Goal: Transaction & Acquisition: Purchase product/service

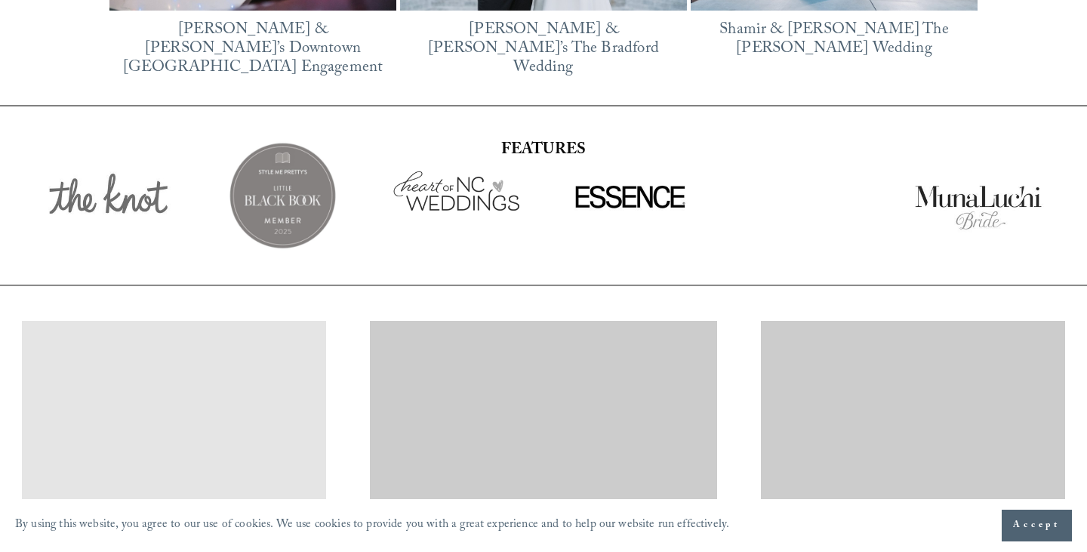
scroll to position [2654, 0]
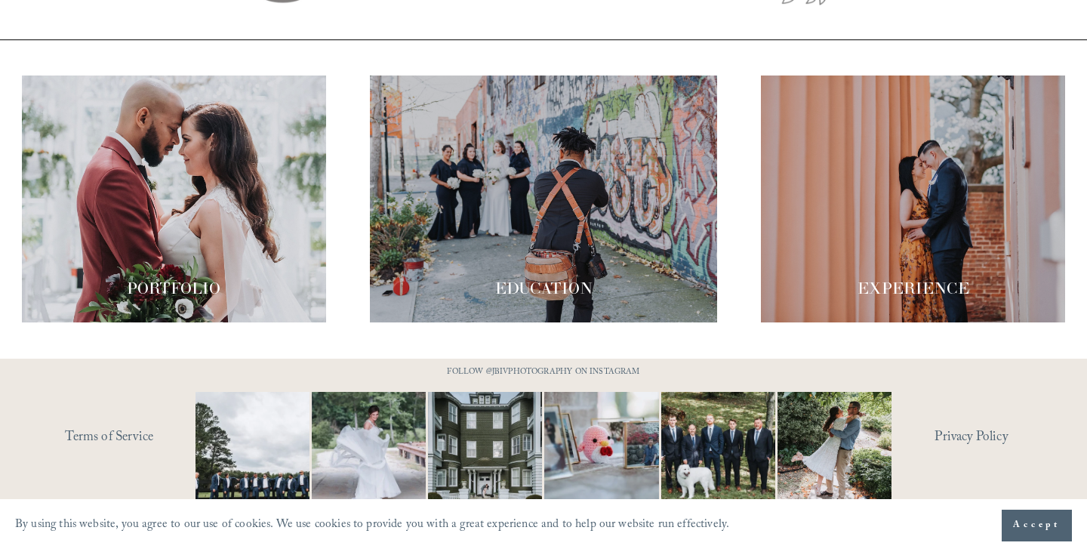
click at [1047, 531] on span "Accept" at bounding box center [1037, 525] width 48 height 15
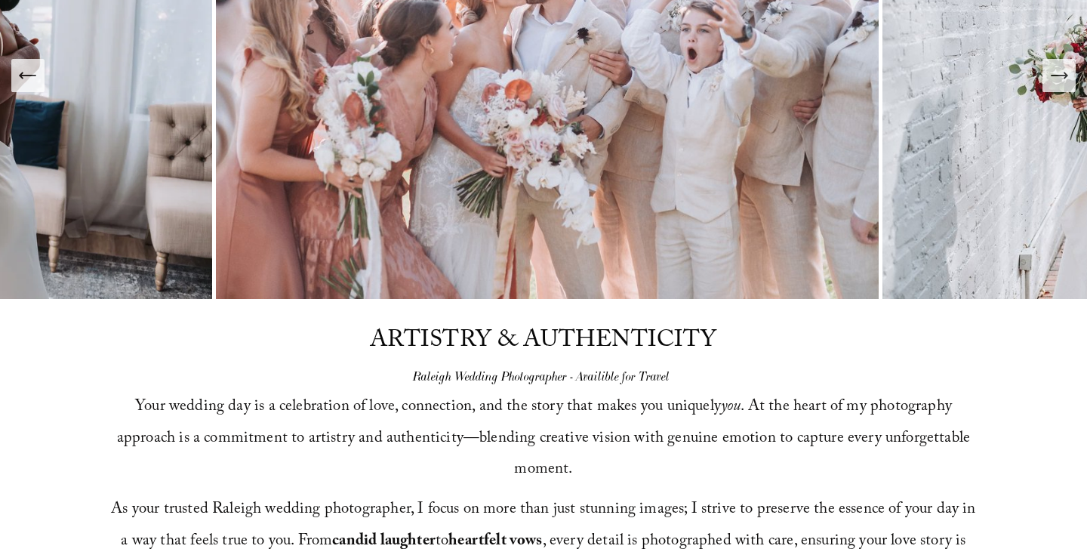
scroll to position [0, 0]
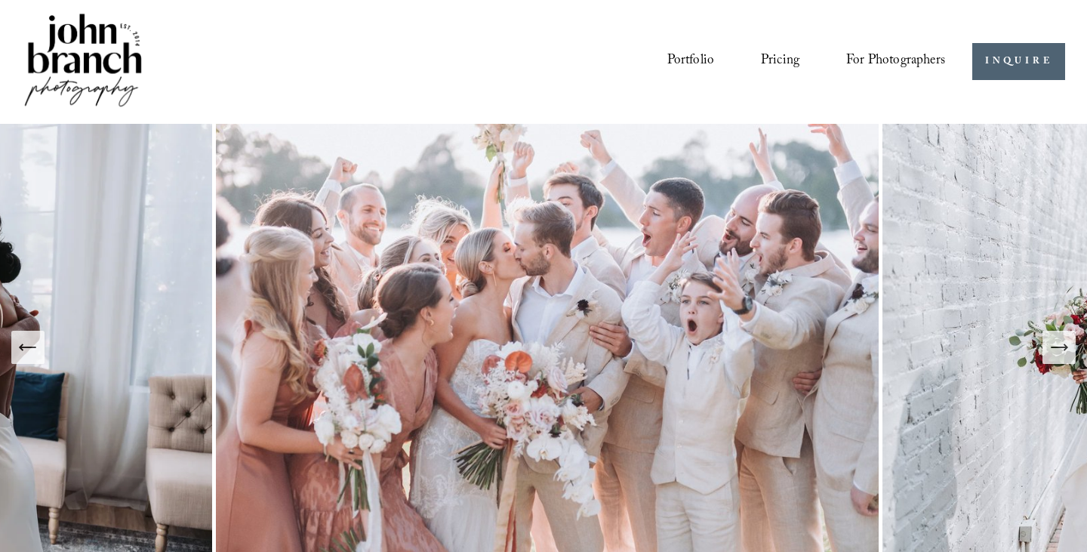
click at [0, 0] on span "Presets" at bounding box center [0, 0] width 0 height 0
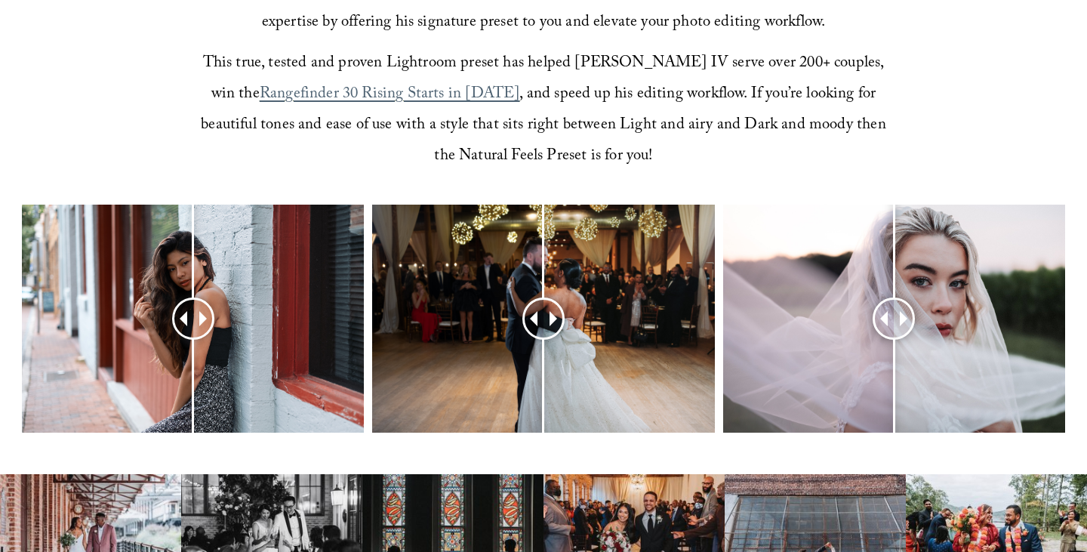
scroll to position [576, 0]
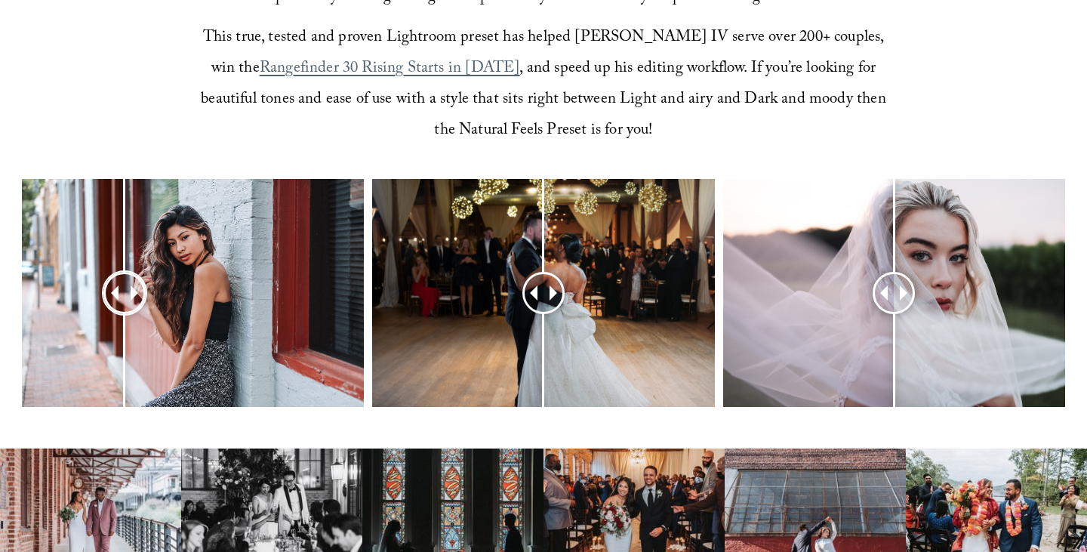
drag, startPoint x: 196, startPoint y: 282, endPoint x: 125, endPoint y: 299, distance: 73.6
click at [125, 299] on div at bounding box center [125, 293] width 39 height 39
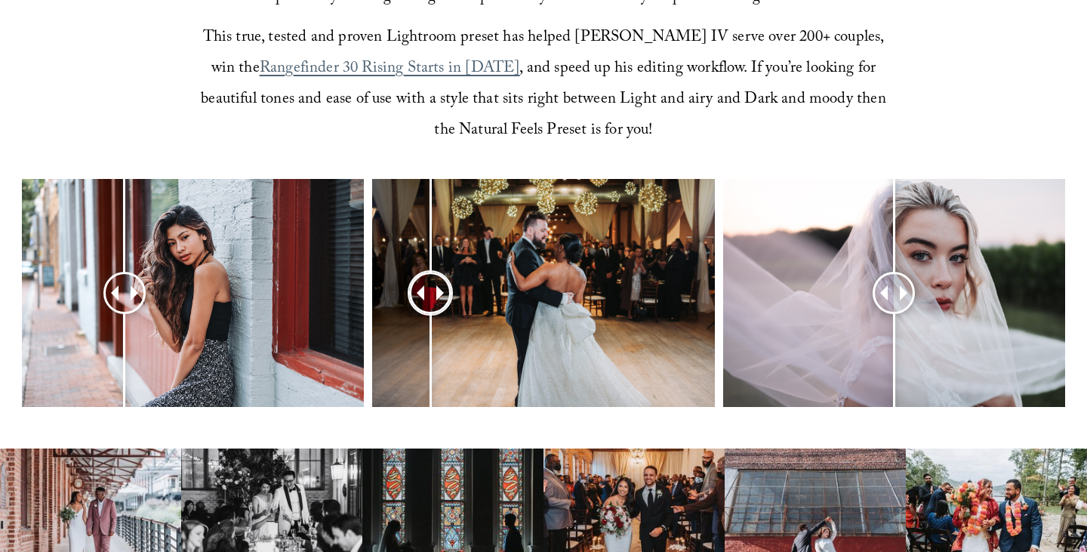
drag, startPoint x: 552, startPoint y: 285, endPoint x: 430, endPoint y: 310, distance: 124.1
click at [430, 310] on div at bounding box center [430, 292] width 39 height 39
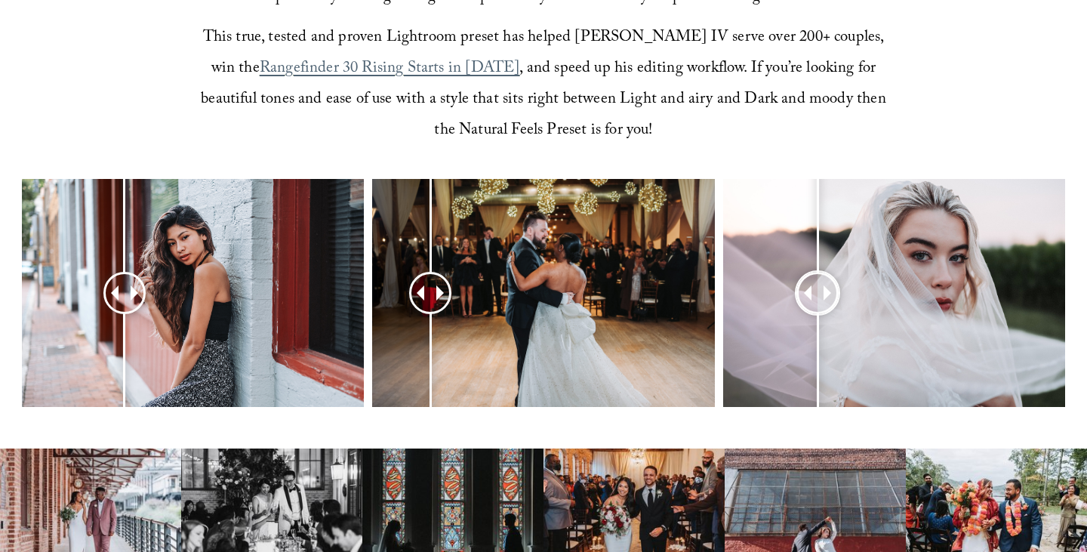
drag, startPoint x: 891, startPoint y: 284, endPoint x: 812, endPoint y: 322, distance: 87.5
click at [812, 312] on div at bounding box center [817, 292] width 39 height 39
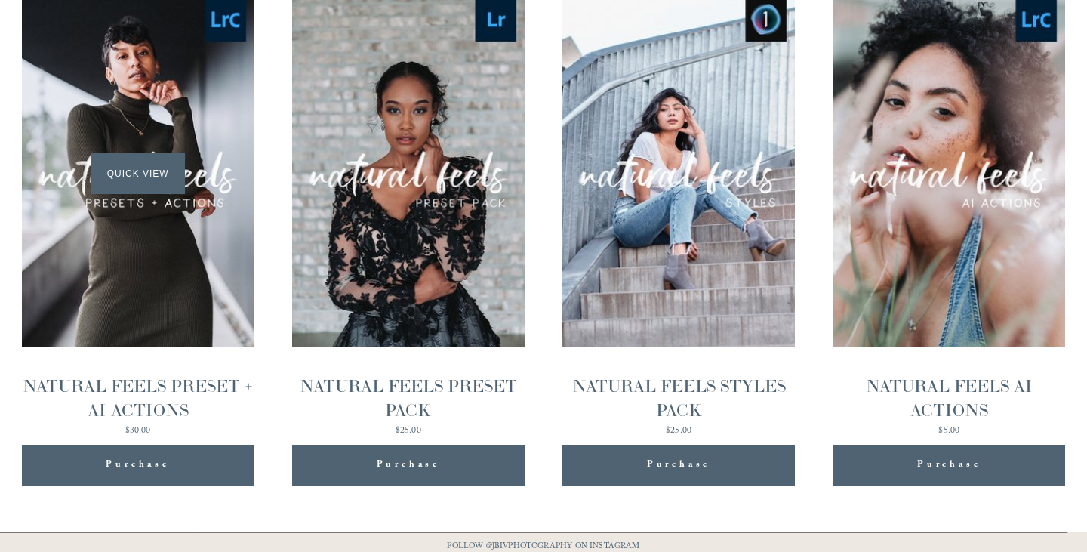
scroll to position [1569, 0]
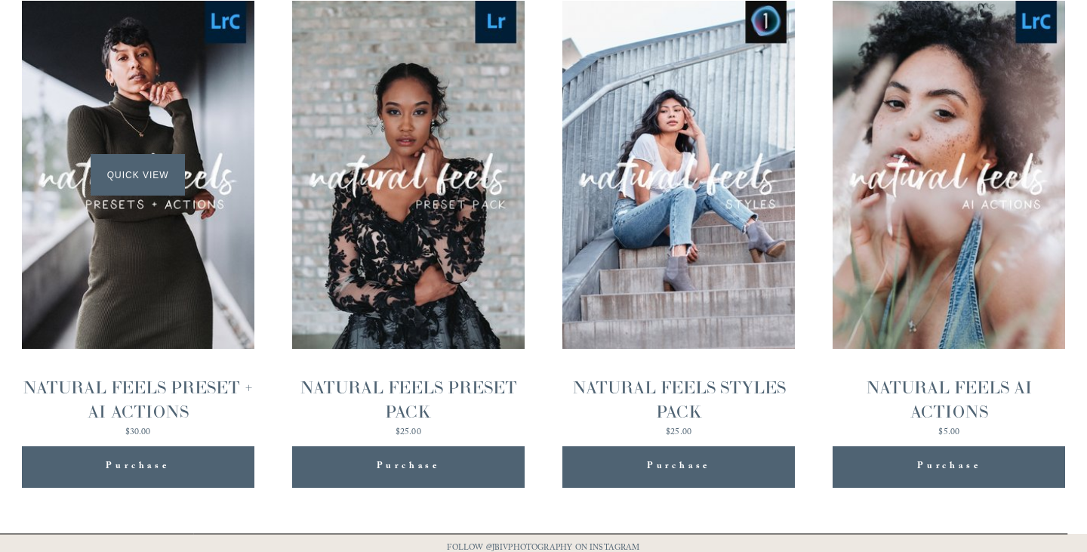
click at [144, 168] on span "Quick View" at bounding box center [138, 175] width 94 height 42
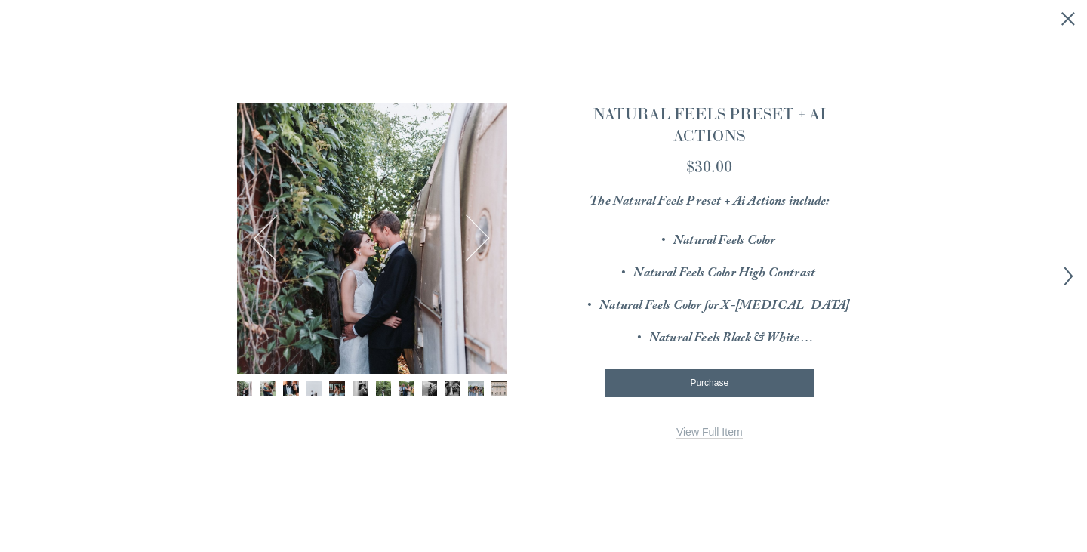
click at [478, 239] on button "Next" at bounding box center [466, 238] width 48 height 48
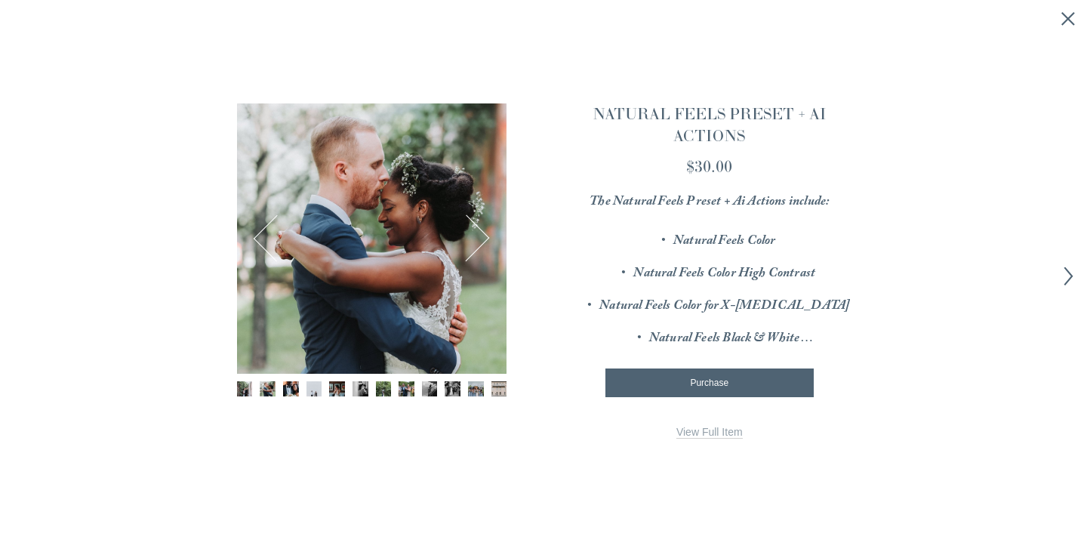
click at [478, 239] on button "Next" at bounding box center [466, 238] width 48 height 48
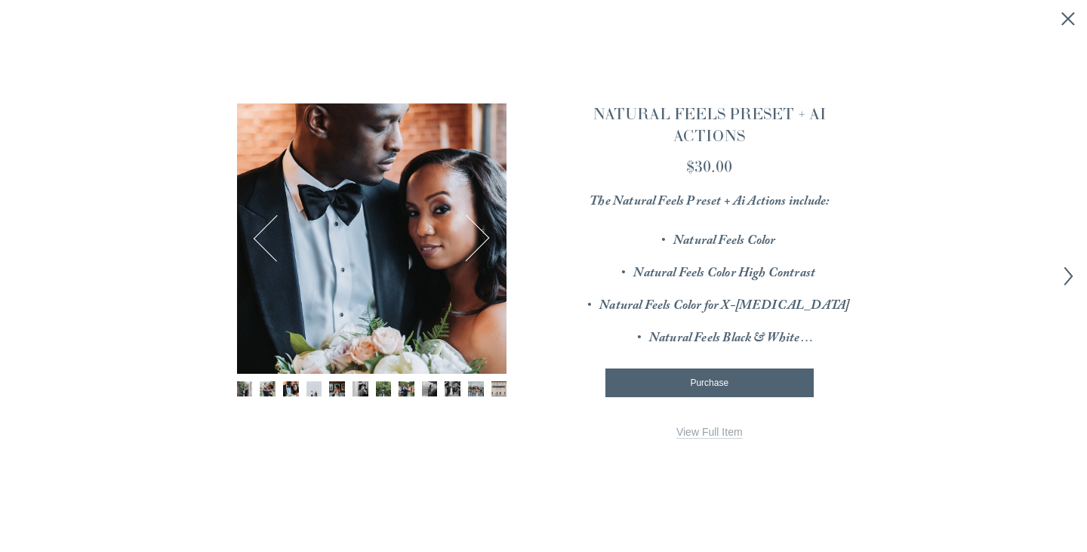
click at [478, 239] on button "Next" at bounding box center [466, 238] width 48 height 48
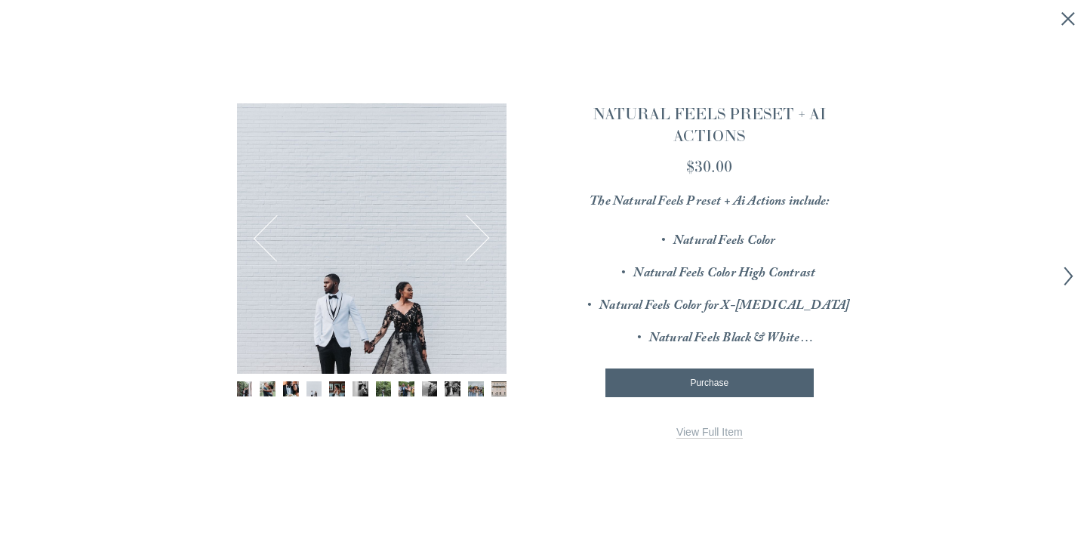
click at [478, 239] on button "Next" at bounding box center [466, 238] width 48 height 48
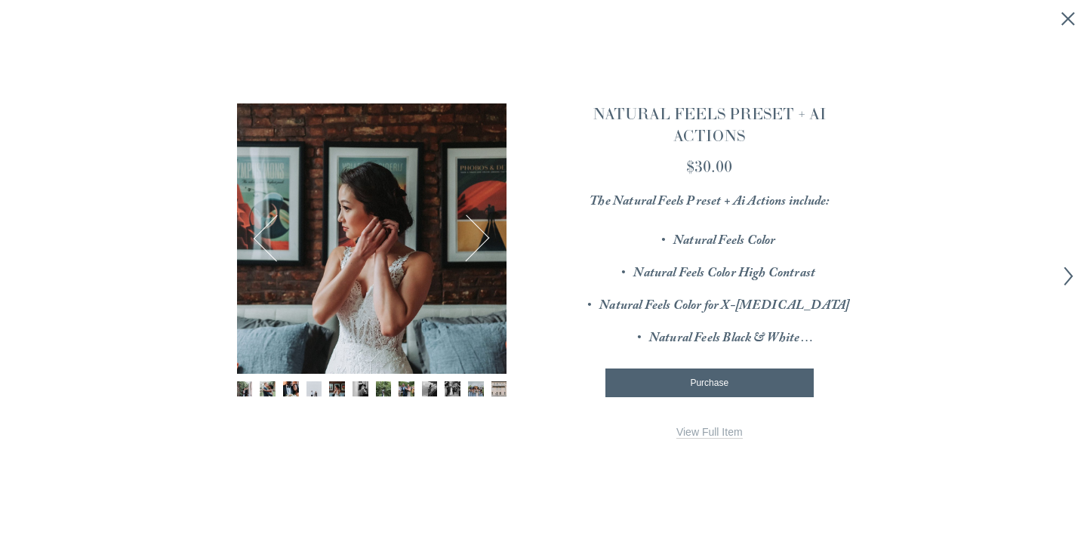
click at [478, 239] on button "Next" at bounding box center [466, 238] width 48 height 48
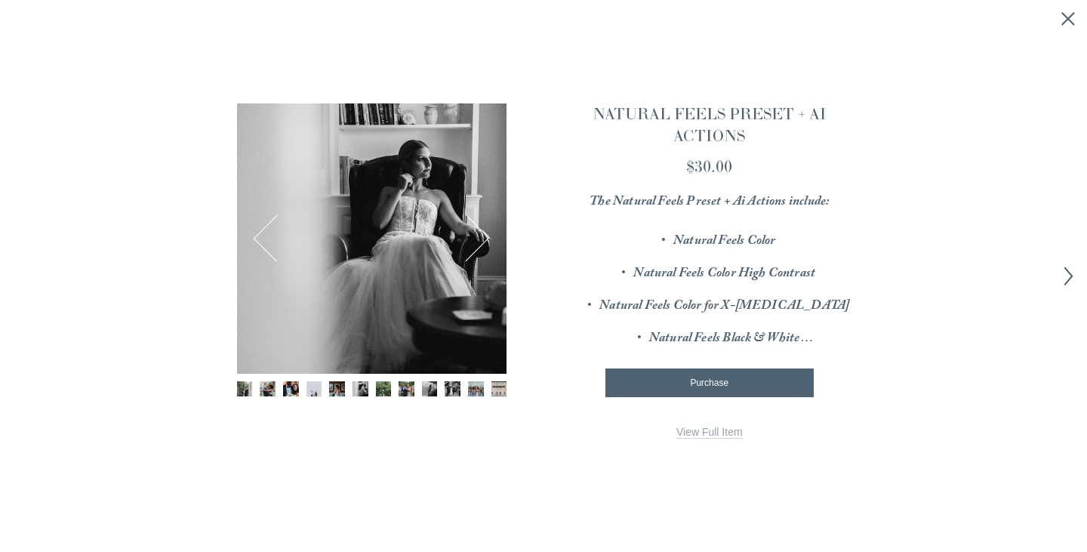
click at [478, 239] on button "Next" at bounding box center [466, 238] width 48 height 48
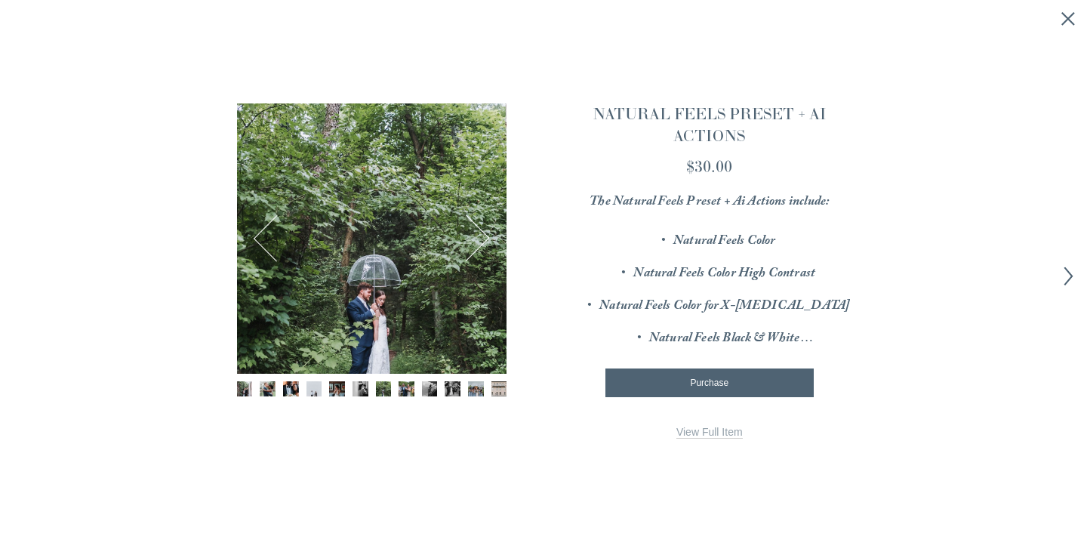
click at [478, 239] on button "Next" at bounding box center [466, 238] width 48 height 48
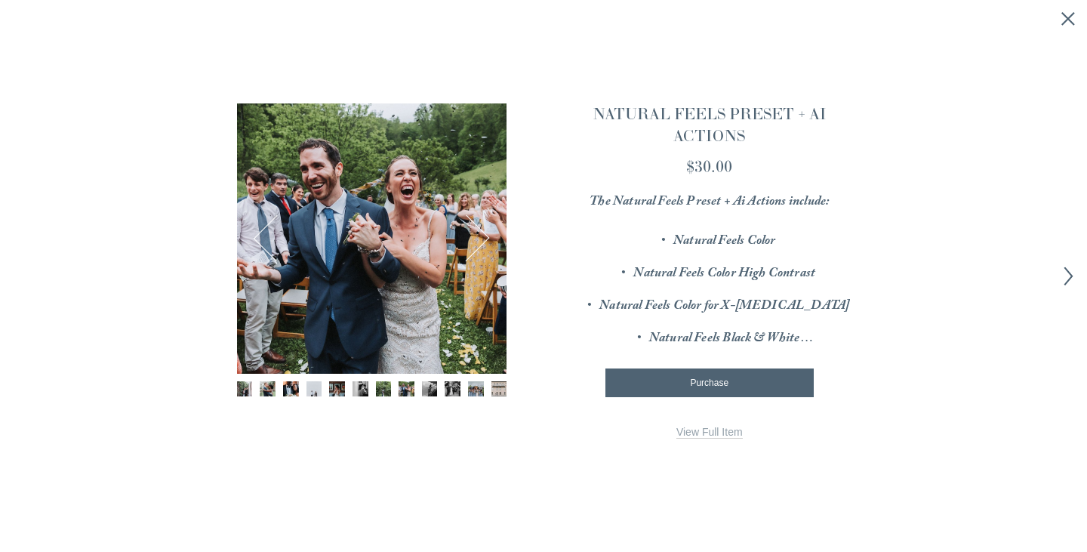
click at [478, 239] on button "Next" at bounding box center [466, 238] width 48 height 48
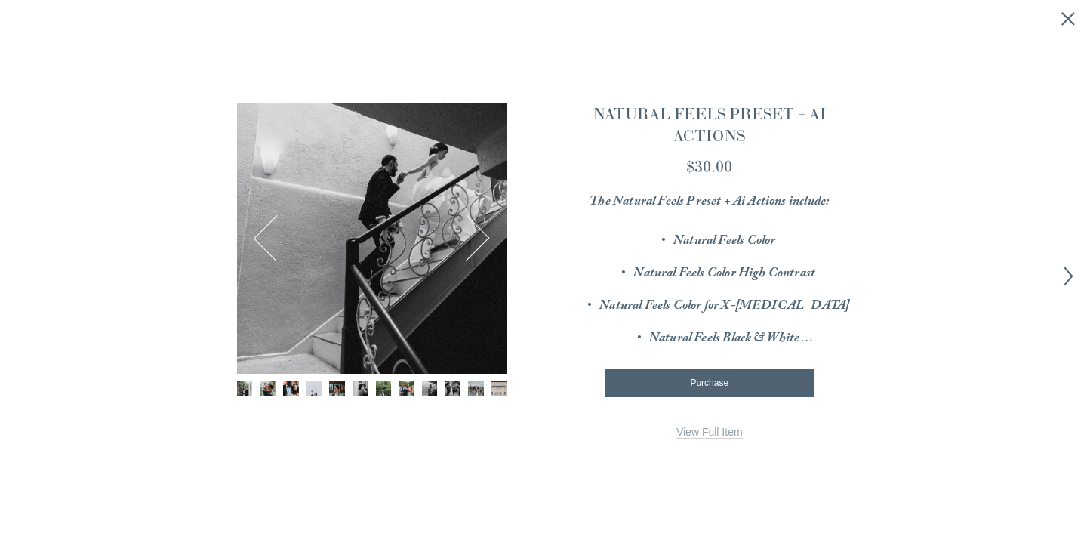
click at [479, 240] on button "Next" at bounding box center [466, 238] width 48 height 48
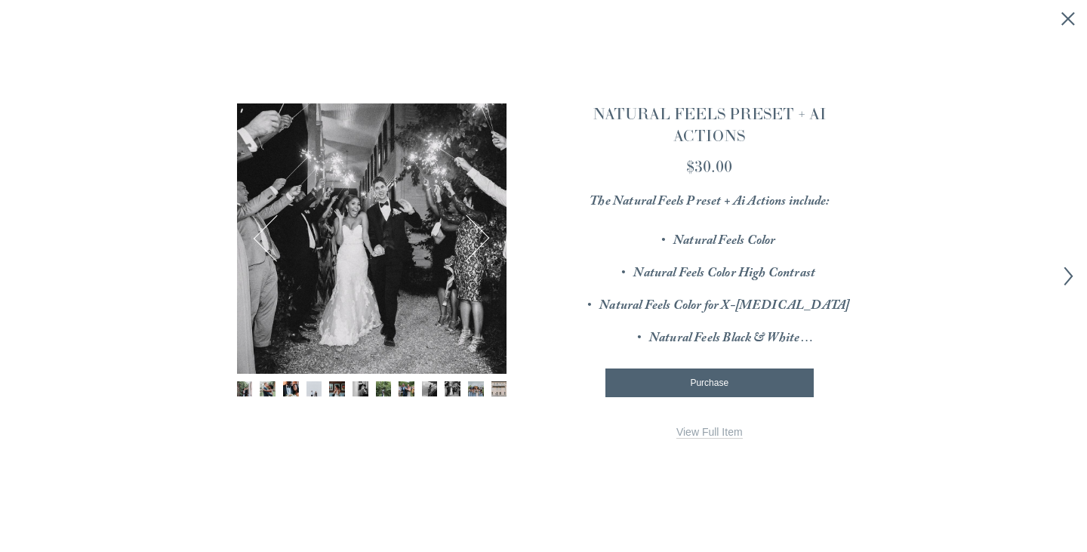
click at [479, 240] on button "Next" at bounding box center [466, 238] width 48 height 48
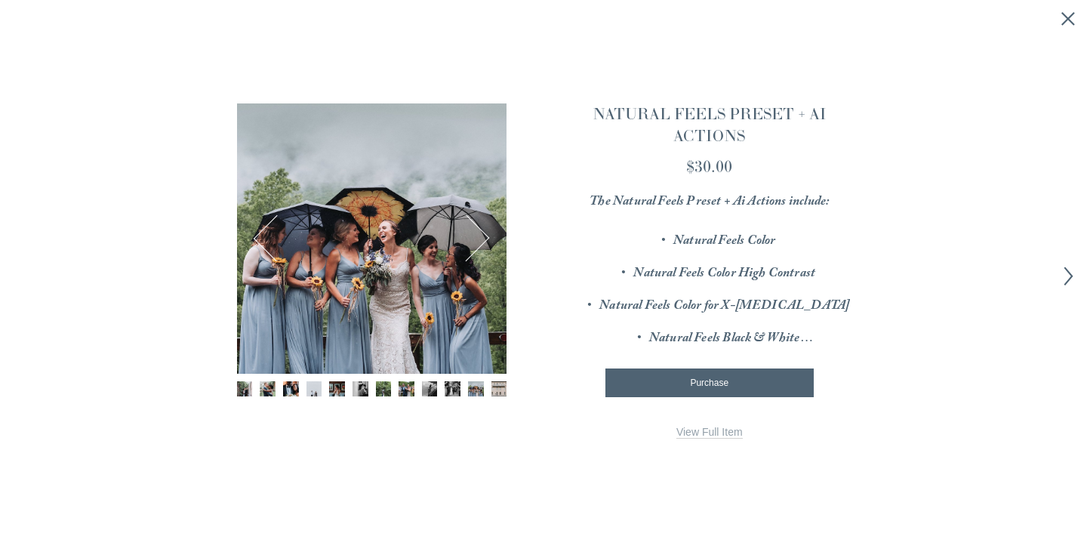
click at [691, 436] on link "View Full Item" at bounding box center [710, 432] width 66 height 13
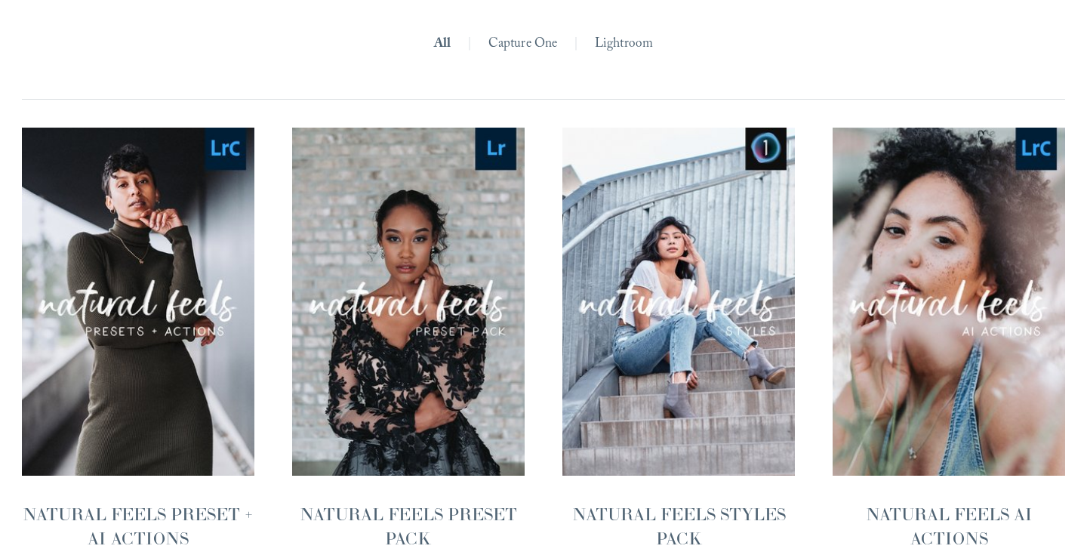
scroll to position [1446, 0]
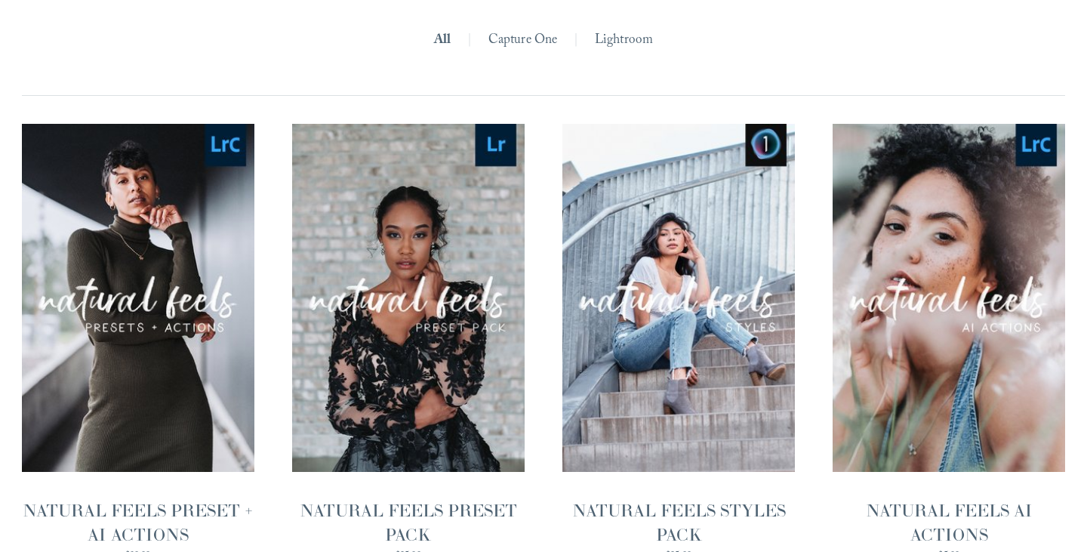
click at [618, 48] on link "Lightroom" at bounding box center [624, 42] width 59 height 26
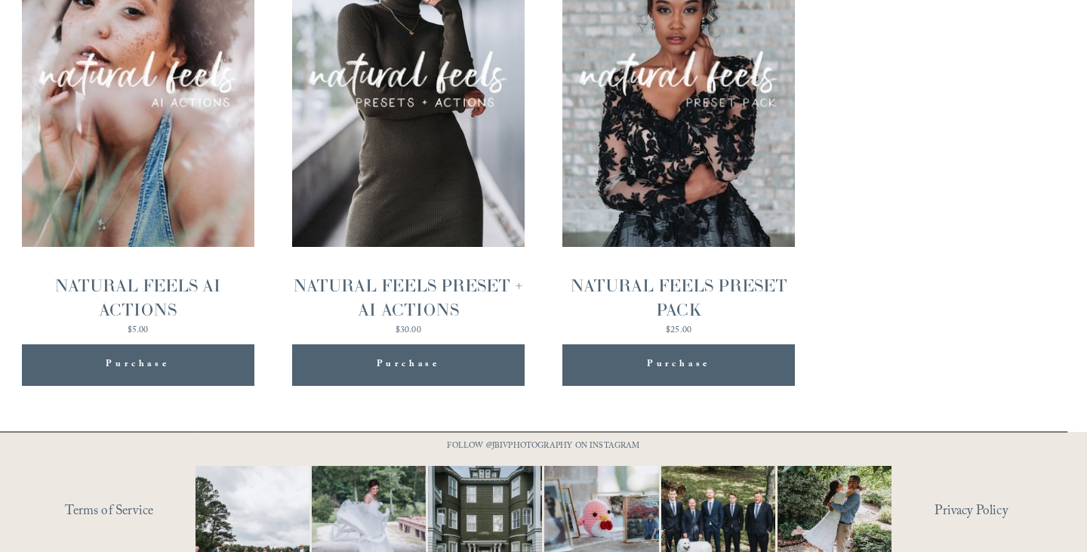
scroll to position [1629, 0]
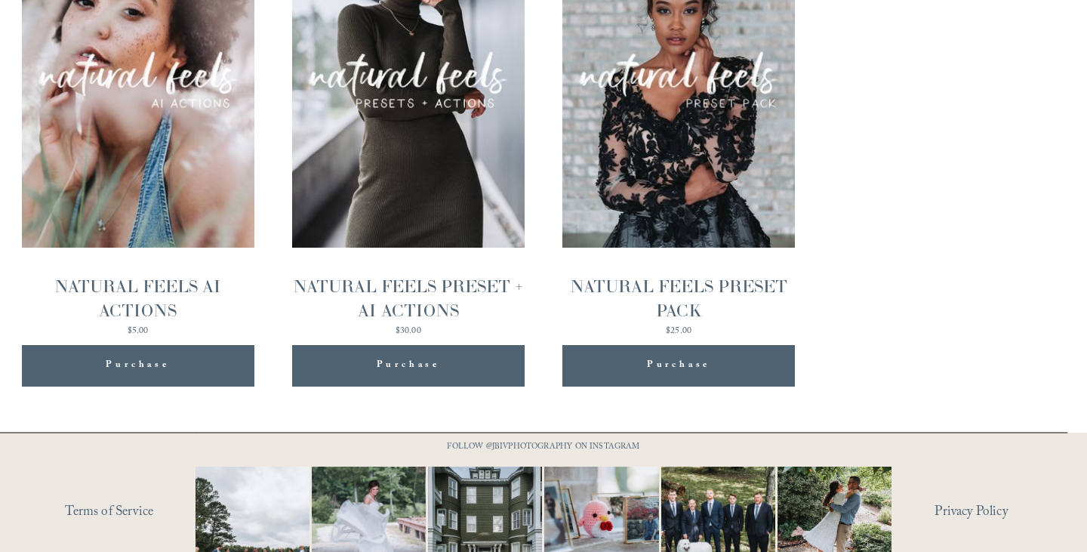
click at [461, 364] on div "Purchase Added!" at bounding box center [408, 366] width 202 height 42
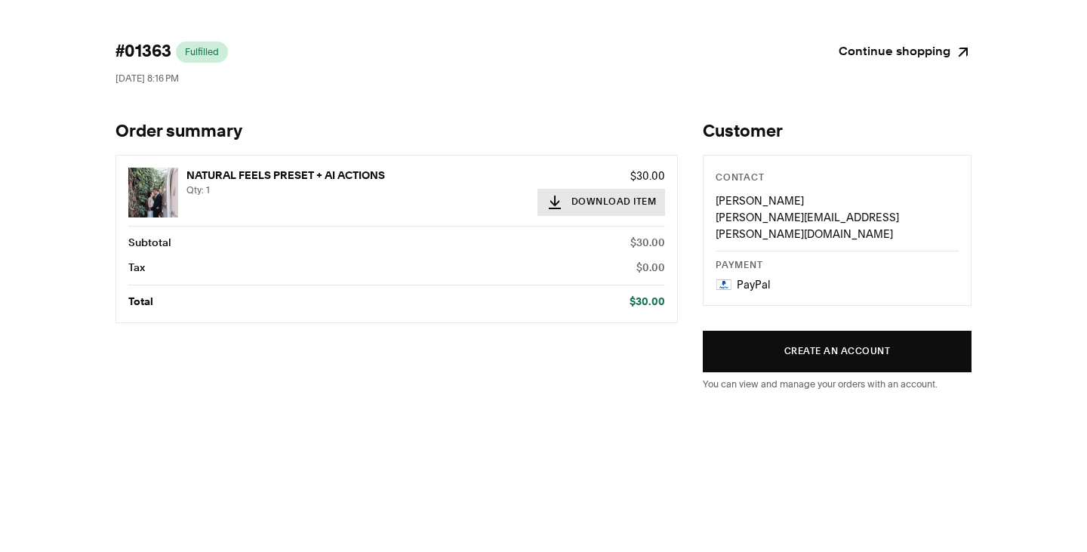
click at [618, 205] on button "Download Item" at bounding box center [602, 202] width 128 height 27
click at [880, 54] on link "Continue shopping" at bounding box center [905, 52] width 133 height 21
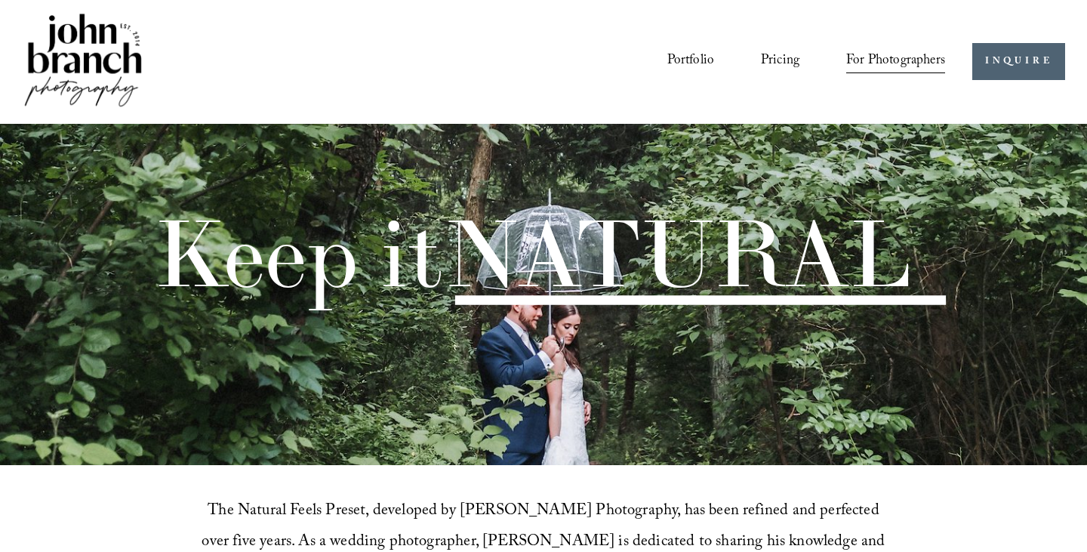
click at [0, 0] on span "Presets" at bounding box center [0, 0] width 0 height 0
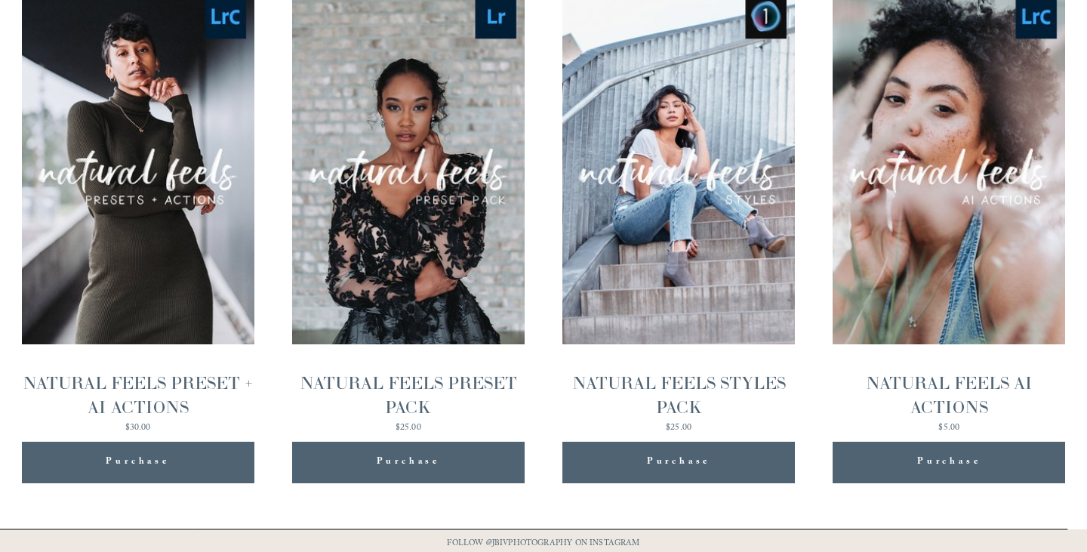
scroll to position [1756, 0]
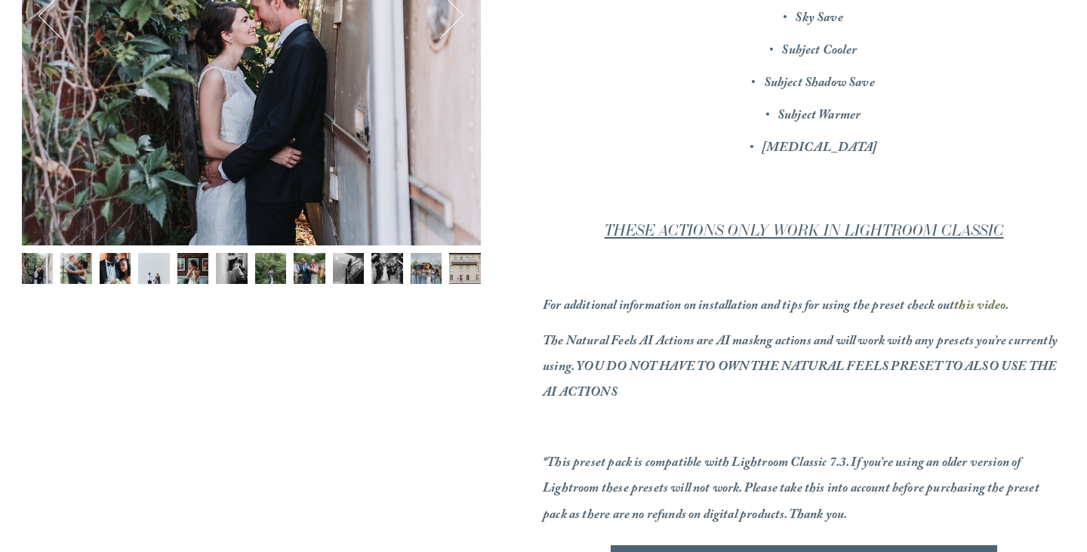
scroll to position [419, 0]
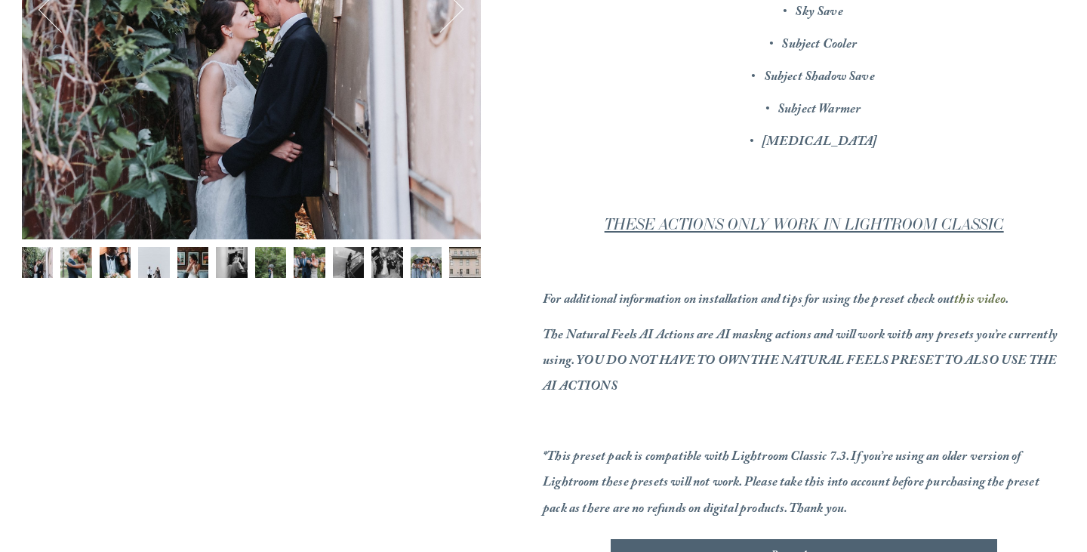
click at [991, 301] on em "this video" at bounding box center [979, 301] width 51 height 22
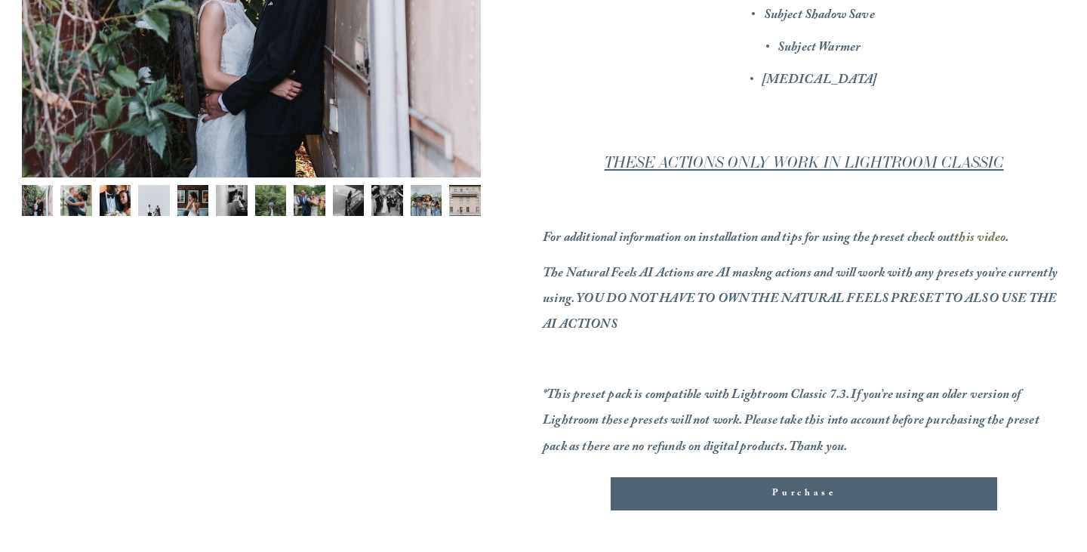
scroll to position [482, 0]
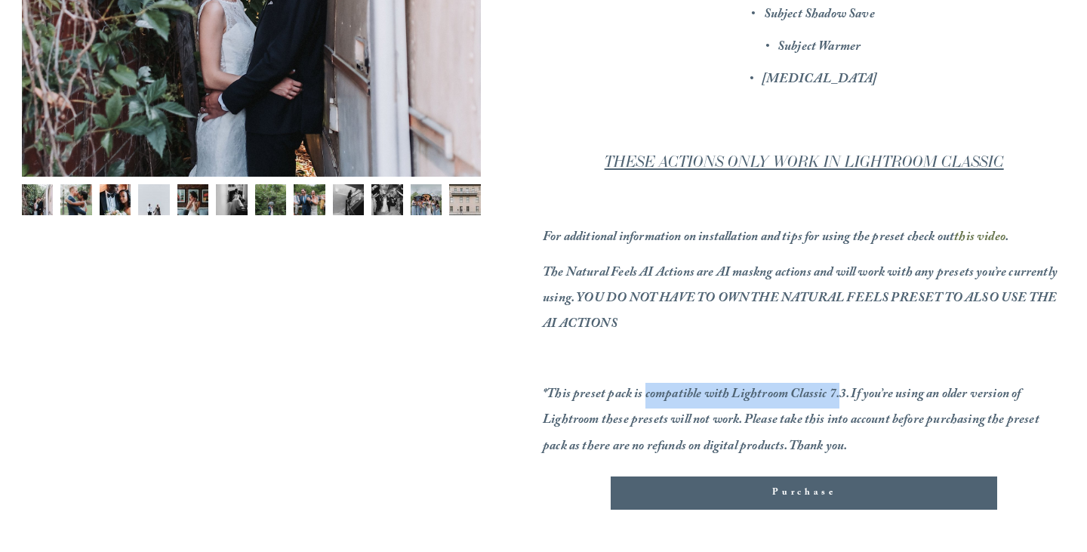
drag, startPoint x: 645, startPoint y: 396, endPoint x: 837, endPoint y: 396, distance: 192.5
click at [837, 396] on em "*This preset pack is compatible with Lightroom Classic 7.3. If you’re using an …" at bounding box center [792, 421] width 499 height 74
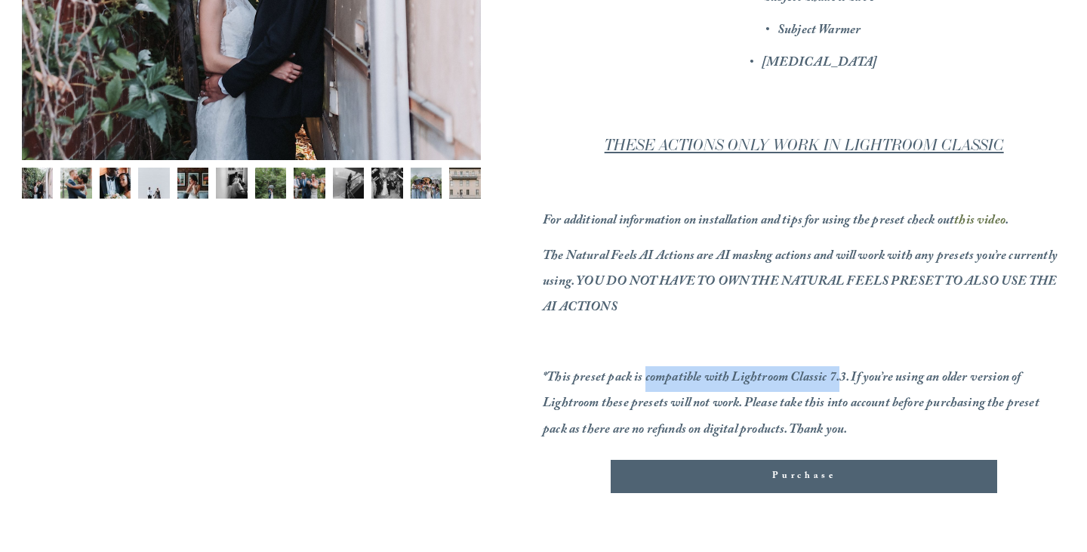
scroll to position [505, 0]
